Goal: Transaction & Acquisition: Purchase product/service

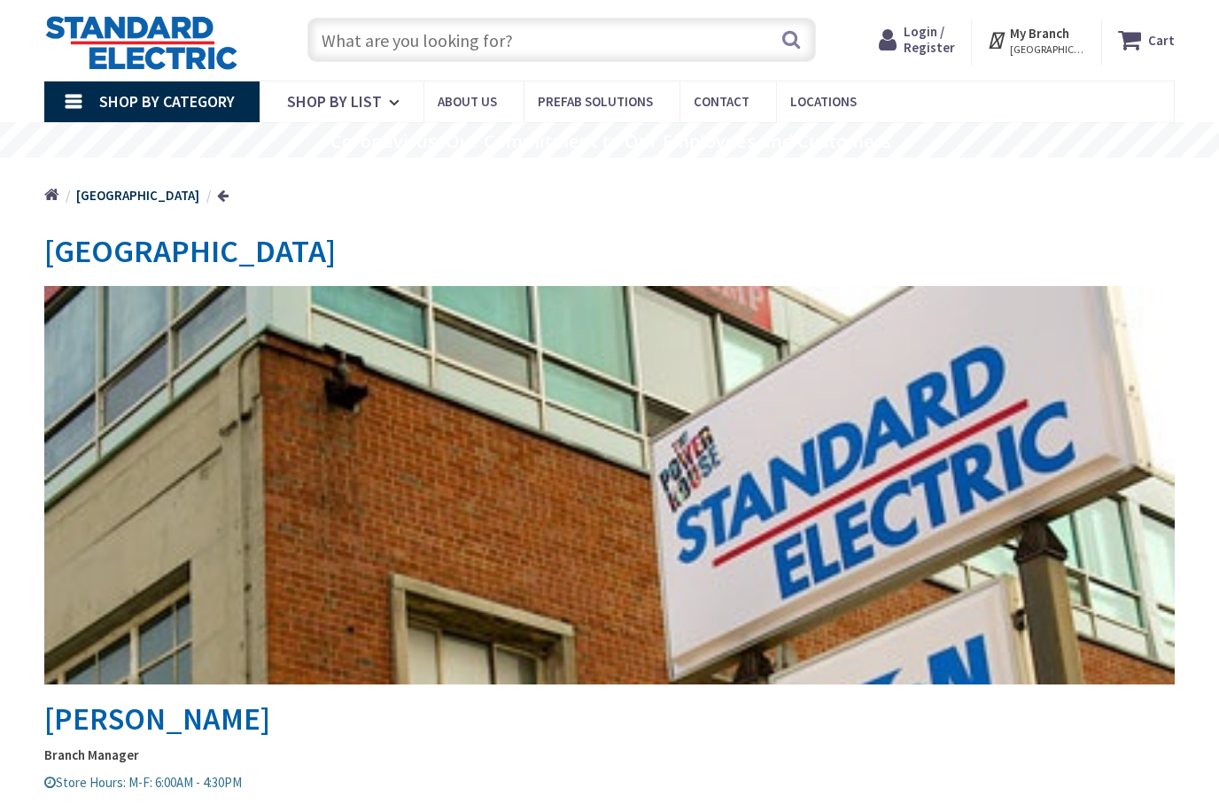
click at [623, 47] on input "text" at bounding box center [561, 40] width 508 height 44
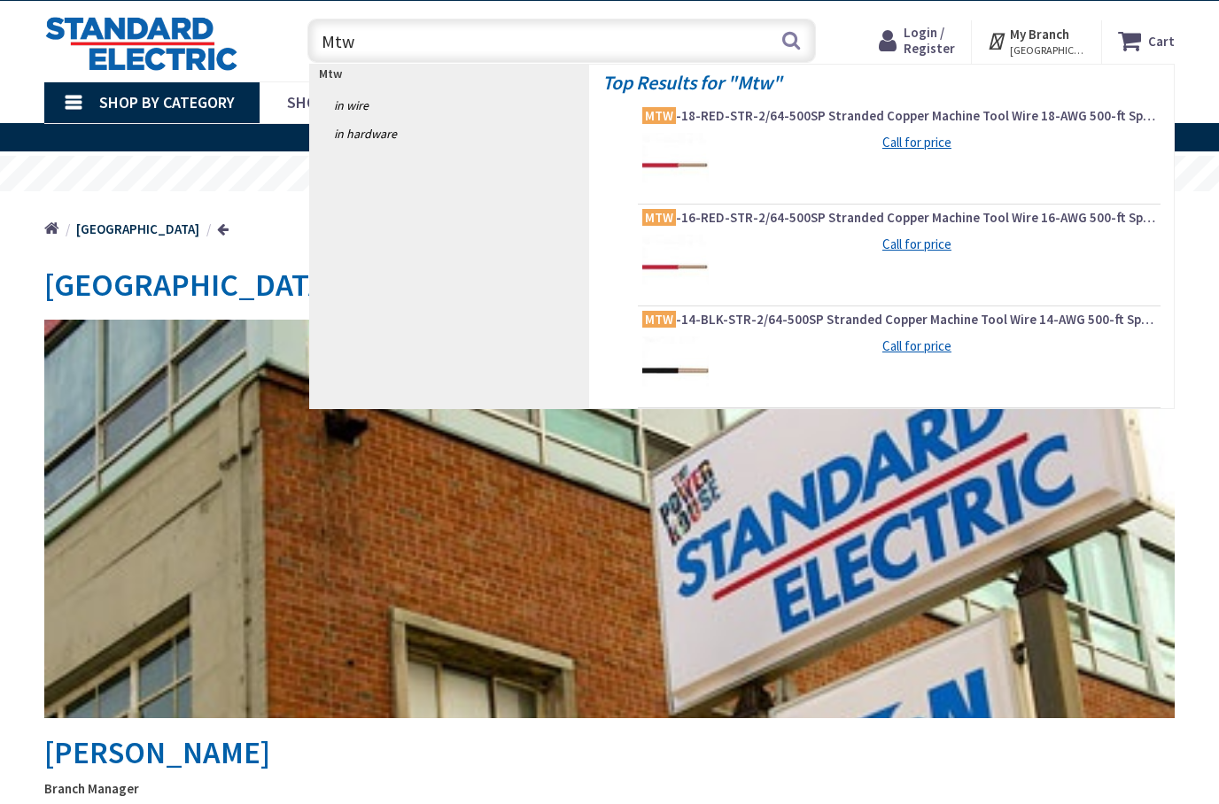
type input "Mtw"
click at [356, 95] on link "in Wire" at bounding box center [449, 105] width 279 height 28
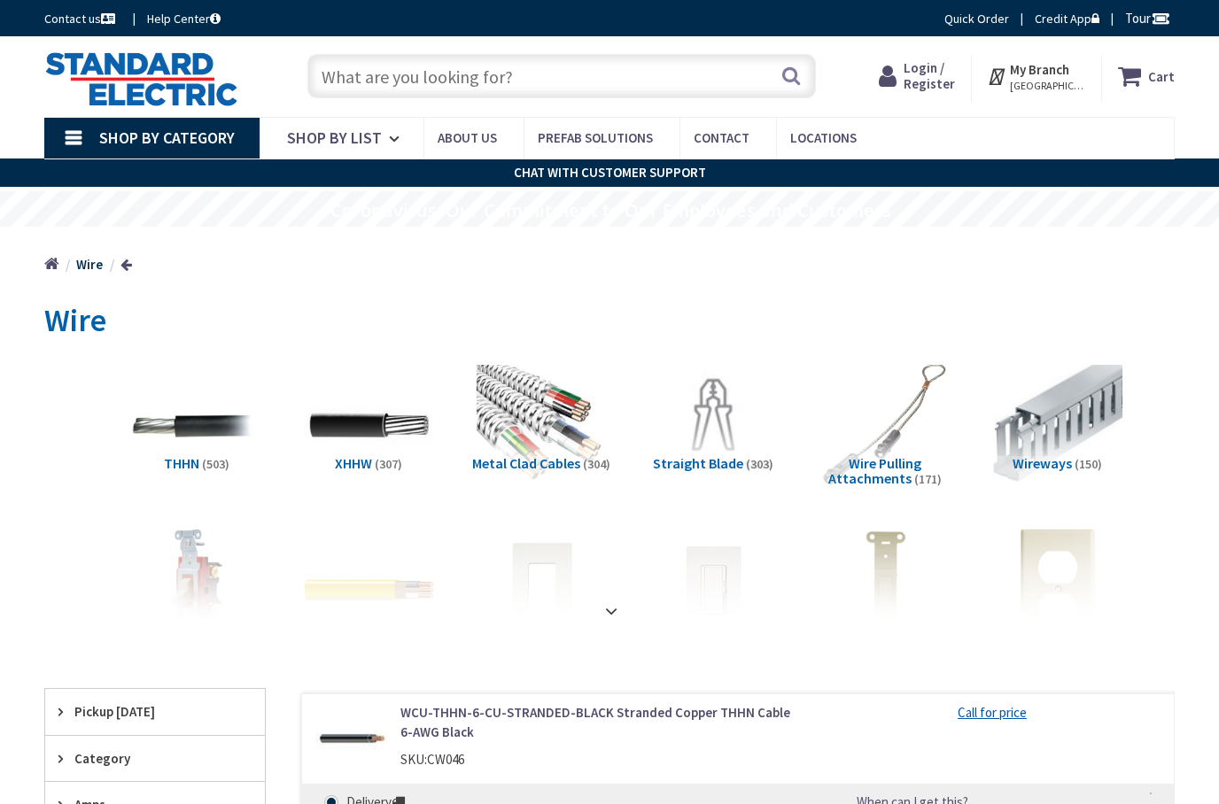
click at [531, 69] on input "text" at bounding box center [561, 76] width 508 height 44
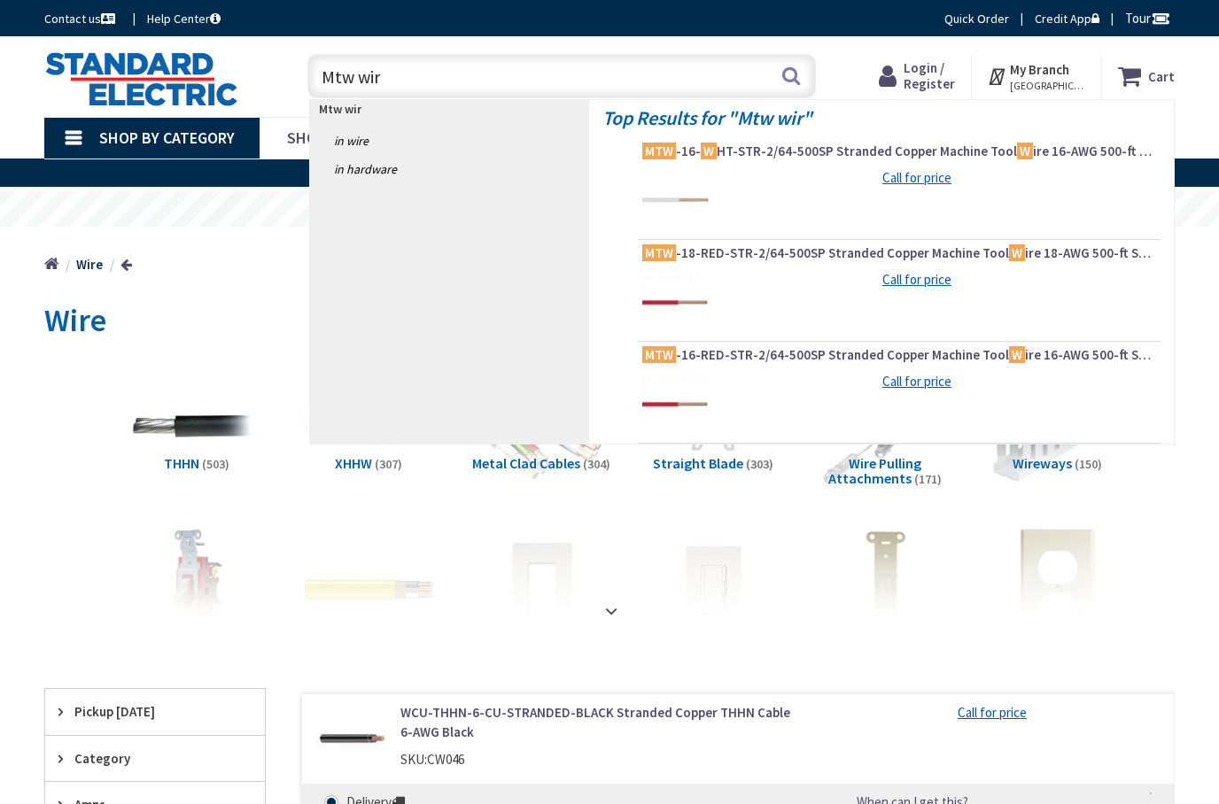
type input "Mtw wire"
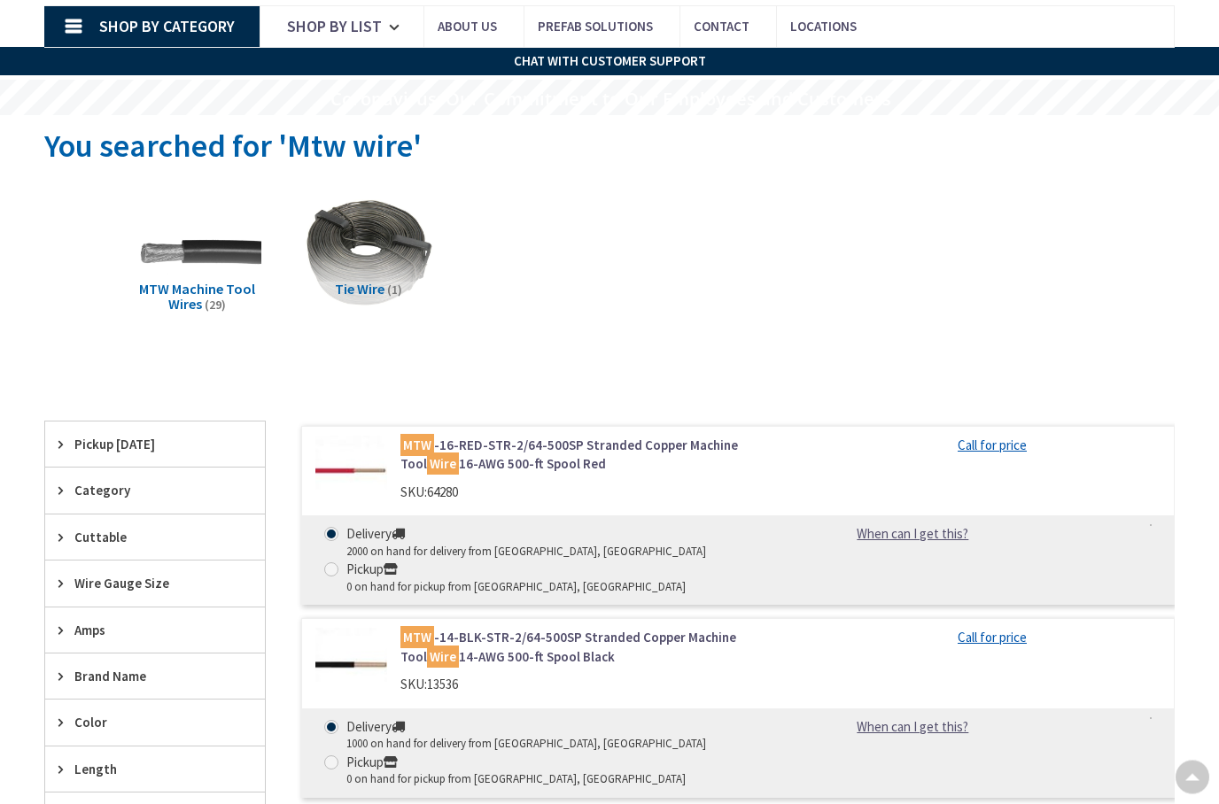
scroll to position [110, 0]
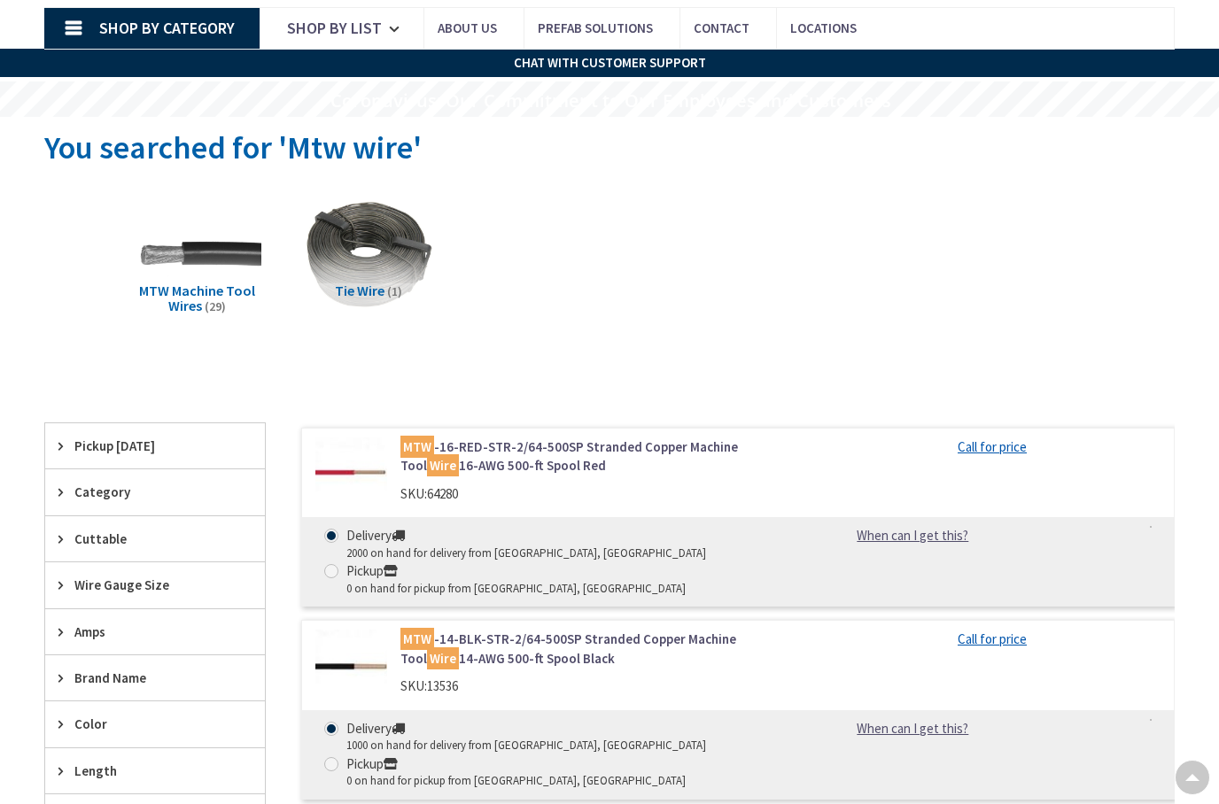
click at [637, 635] on link "MTW -14-BLK-STR-2/64-500SP Stranded Copper Machine Tool Wire 14-AWG 500-ft Spoo…" at bounding box center [598, 649] width 397 height 38
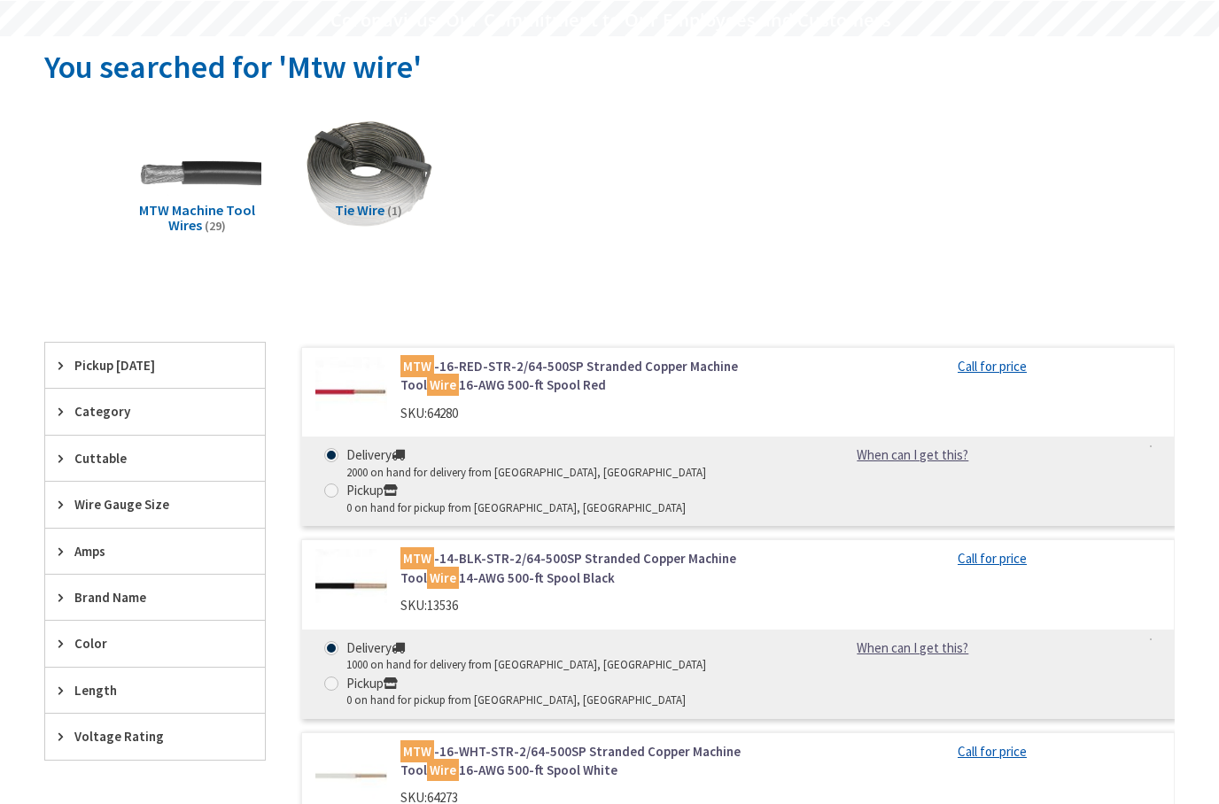
scroll to position [221, 0]
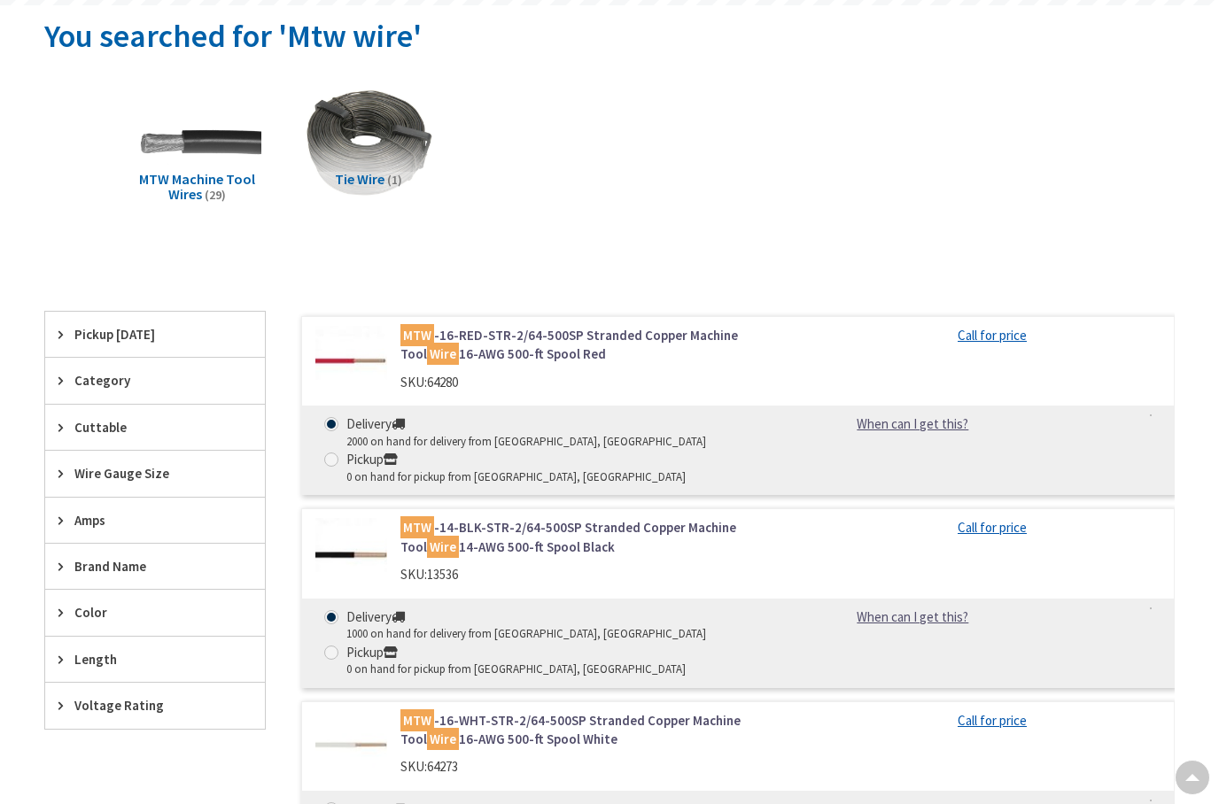
click at [206, 474] on span "Wire Gauge Size" at bounding box center [146, 473] width 144 height 19
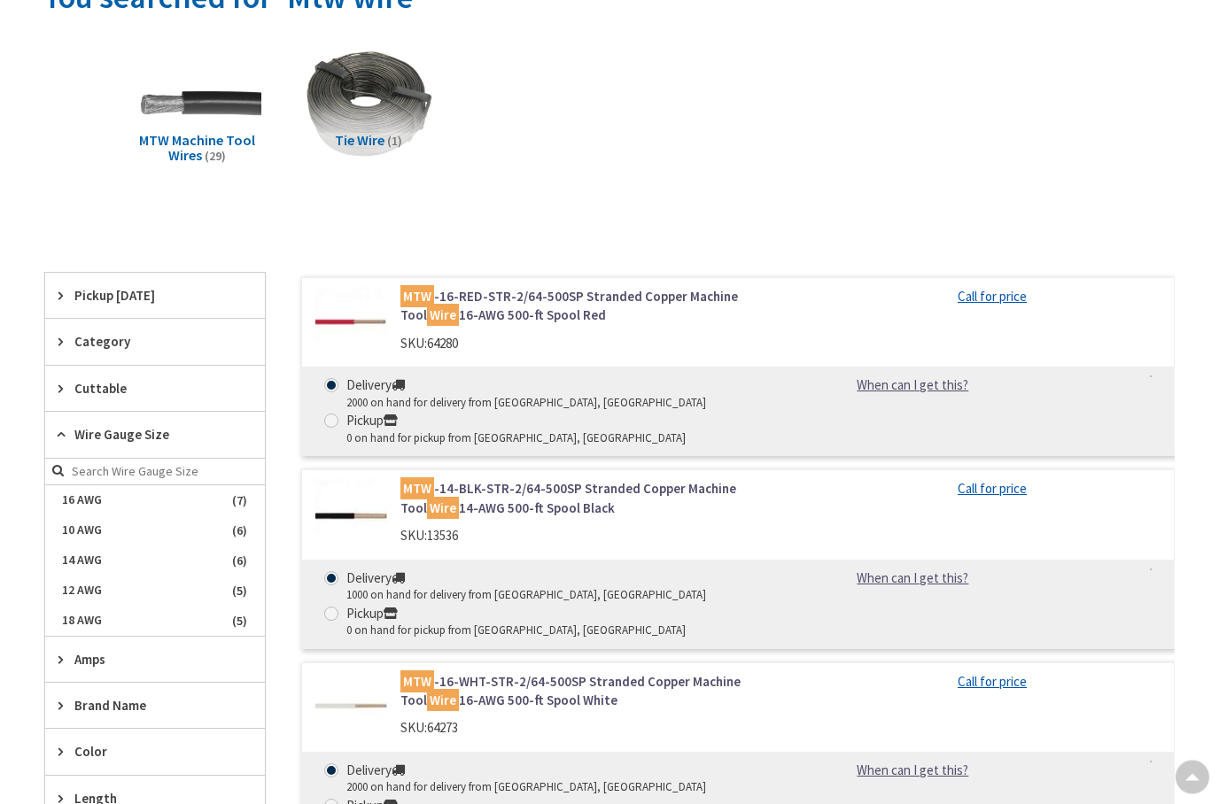
scroll to position [0, 0]
